Goal: Ask a question: Seek information or help from site administrators or community

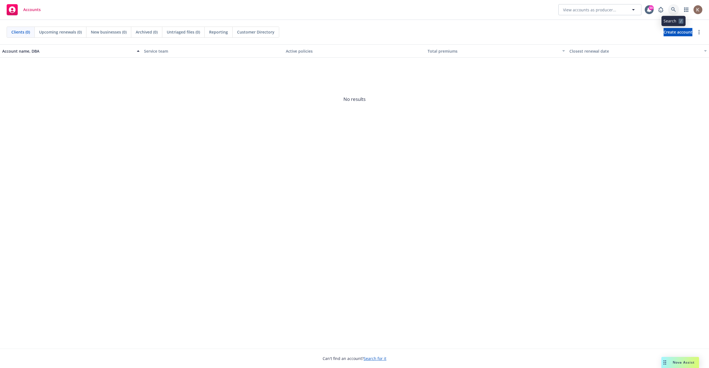
click at [671, 7] on link at bounding box center [673, 9] width 11 height 11
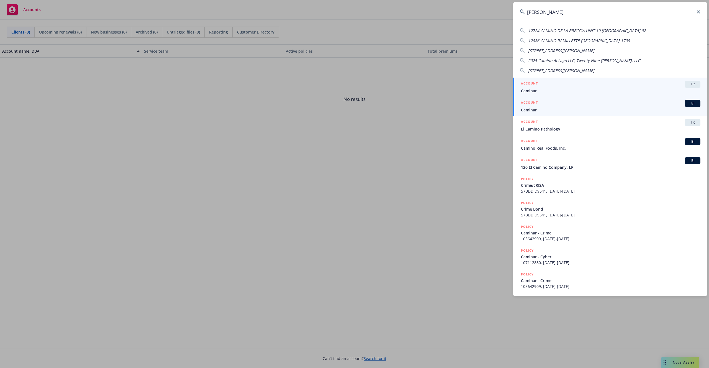
type input "[PERSON_NAME]"
click at [658, 104] on div "ACCOUNT BI" at bounding box center [610, 103] width 179 height 7
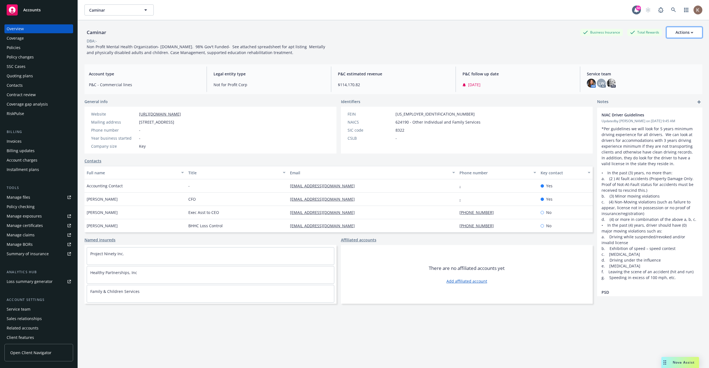
click at [688, 31] on div "Actions" at bounding box center [684, 32] width 18 height 11
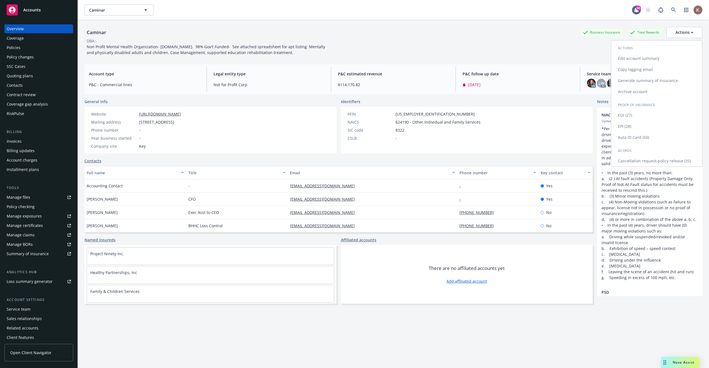
click at [637, 57] on link "Edit account summary" at bounding box center [656, 58] width 91 height 11
select select "US"
select select "Other"
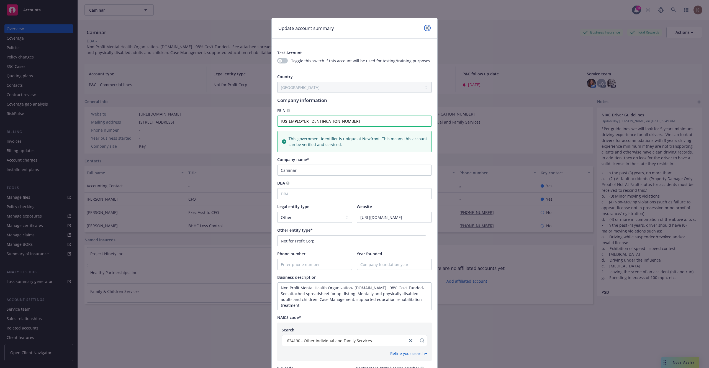
click at [425, 30] on link "close" at bounding box center [427, 28] width 7 height 7
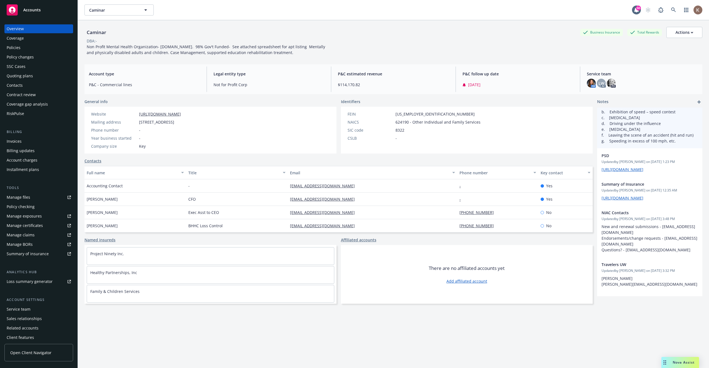
scroll to position [137, 0]
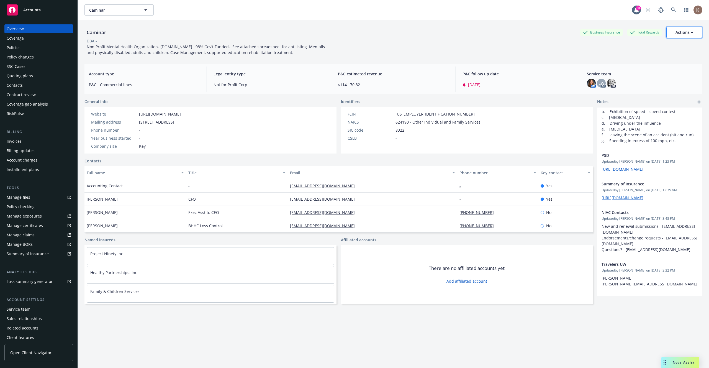
click at [693, 34] on button "Actions" at bounding box center [684, 32] width 36 height 11
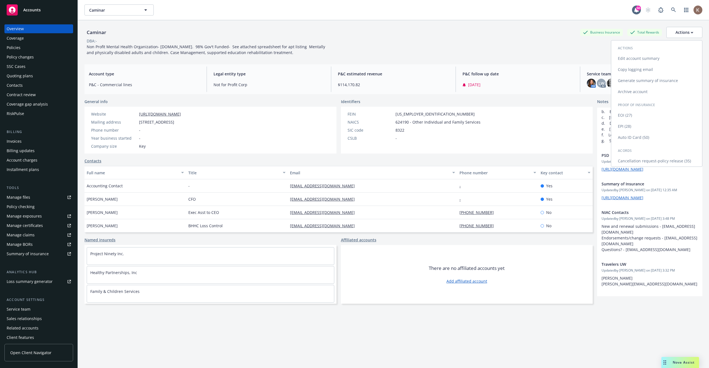
click at [648, 61] on link "Edit account summary" at bounding box center [656, 58] width 91 height 11
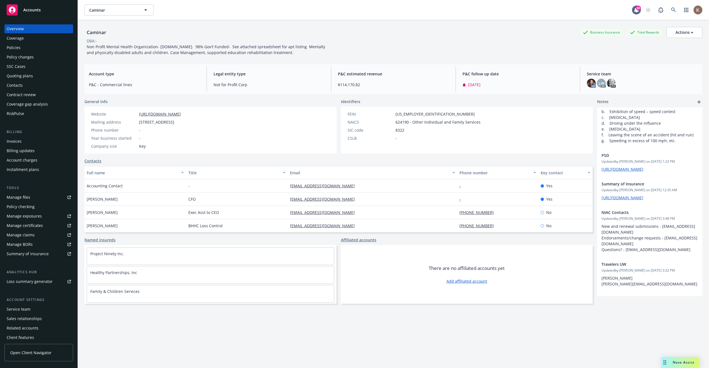
select select "US"
select select "Other"
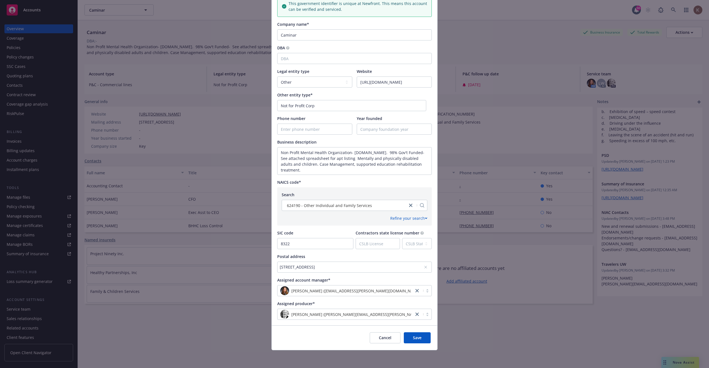
scroll to position [0, 0]
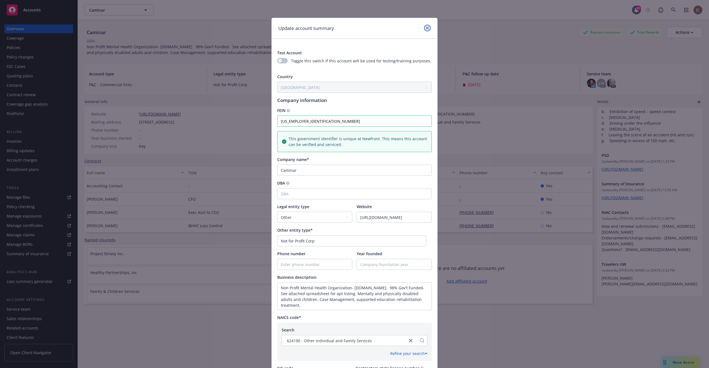
click at [425, 26] on icon "close" at bounding box center [426, 27] width 3 height 3
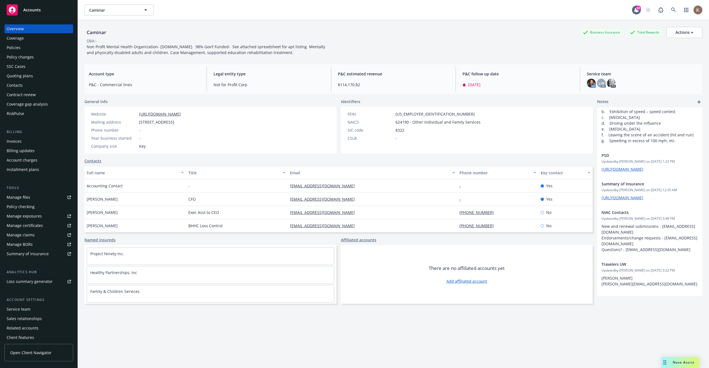
click at [681, 366] on div "Nova Assist" at bounding box center [680, 361] width 38 height 11
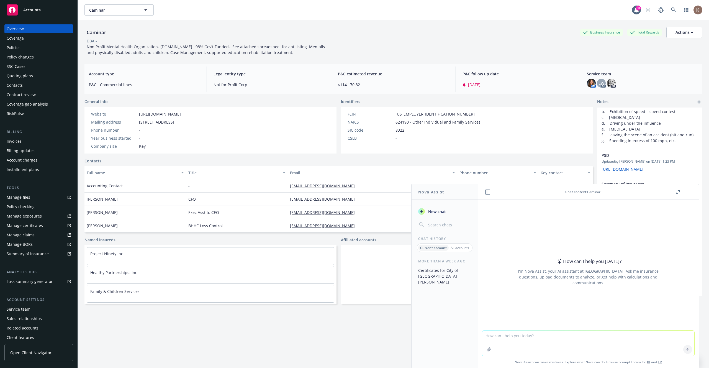
click at [552, 334] on textarea at bounding box center [588, 342] width 212 height 25
type textarea "who is the primary producer for this account"
